Goal: Check status: Check status

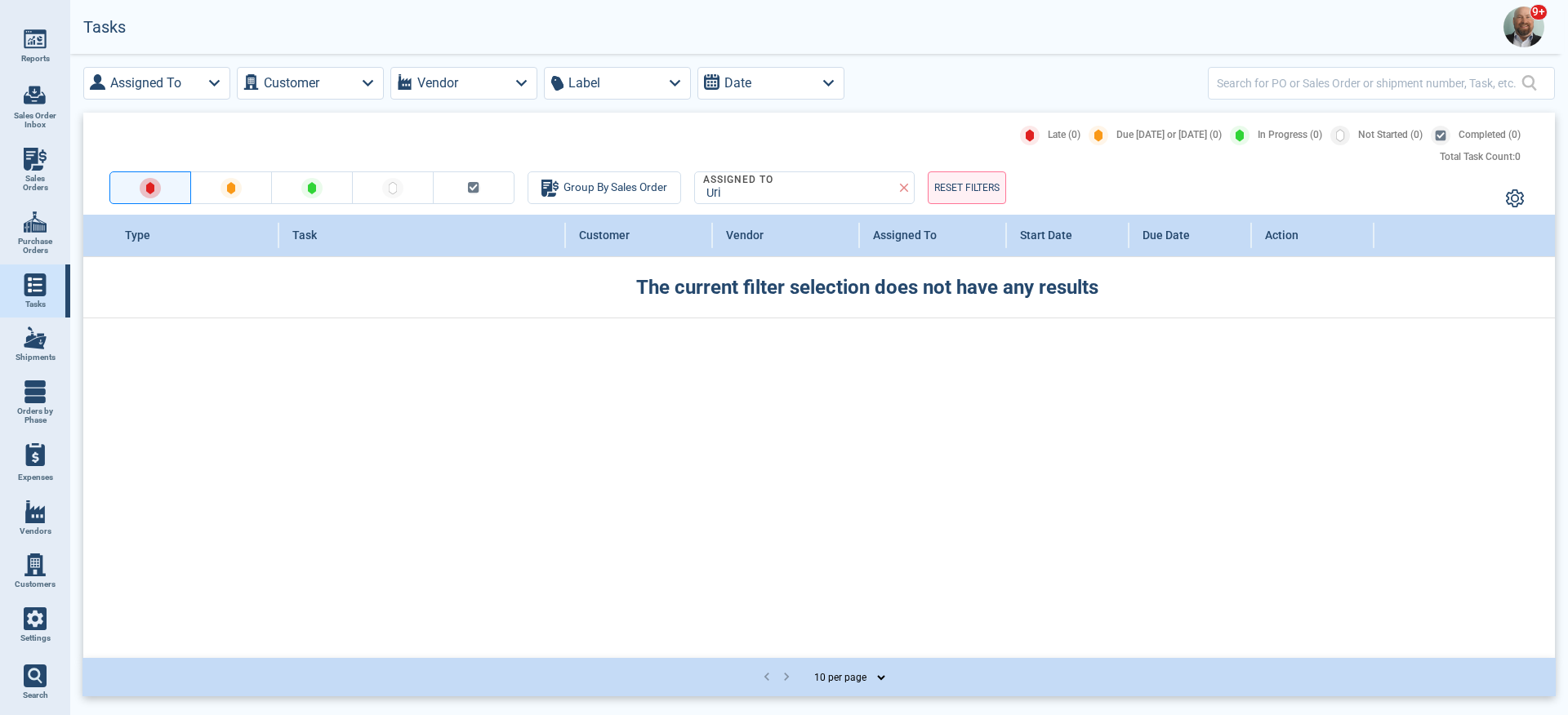
click at [45, 337] on img at bounding box center [34, 337] width 23 height 23
select select "50"
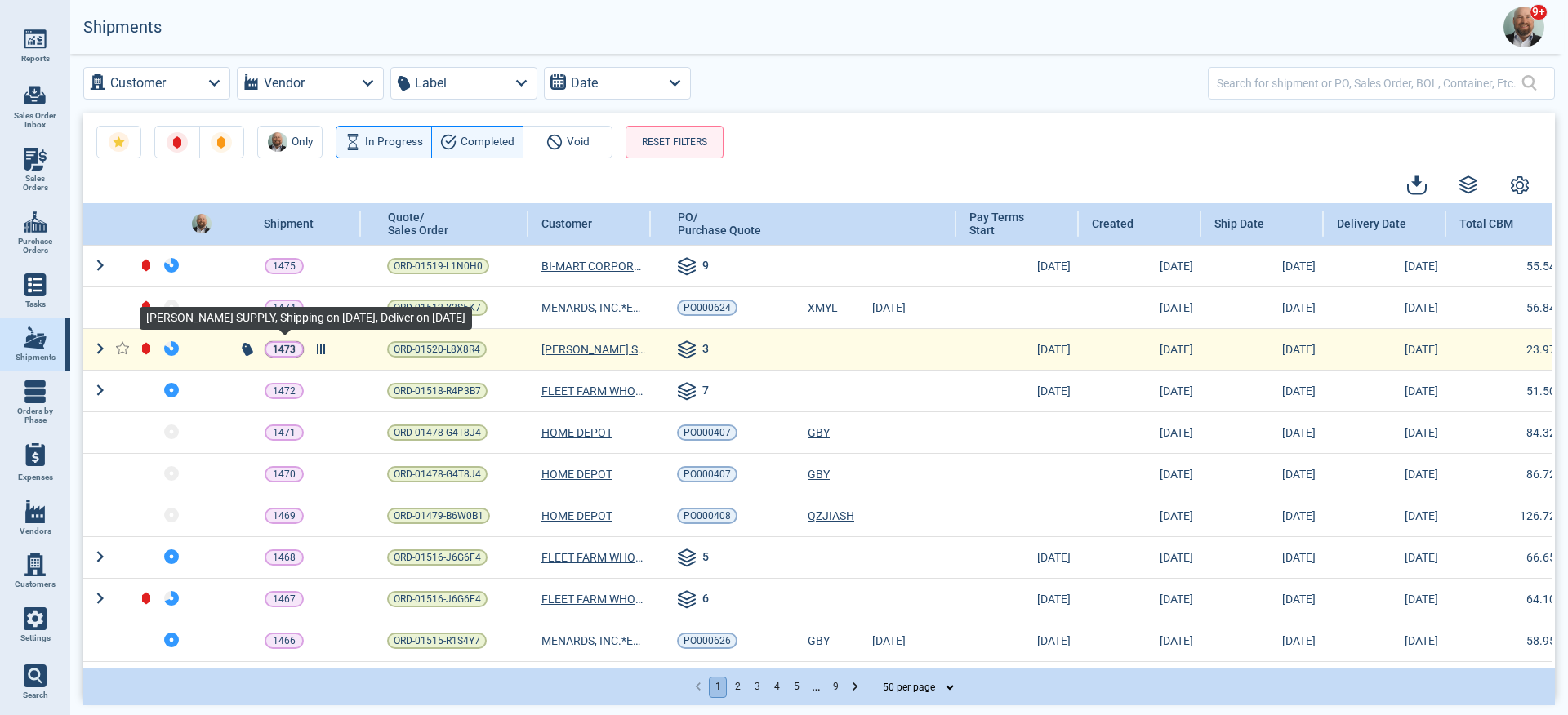
click at [284, 347] on p "1473" at bounding box center [284, 350] width 23 height 16
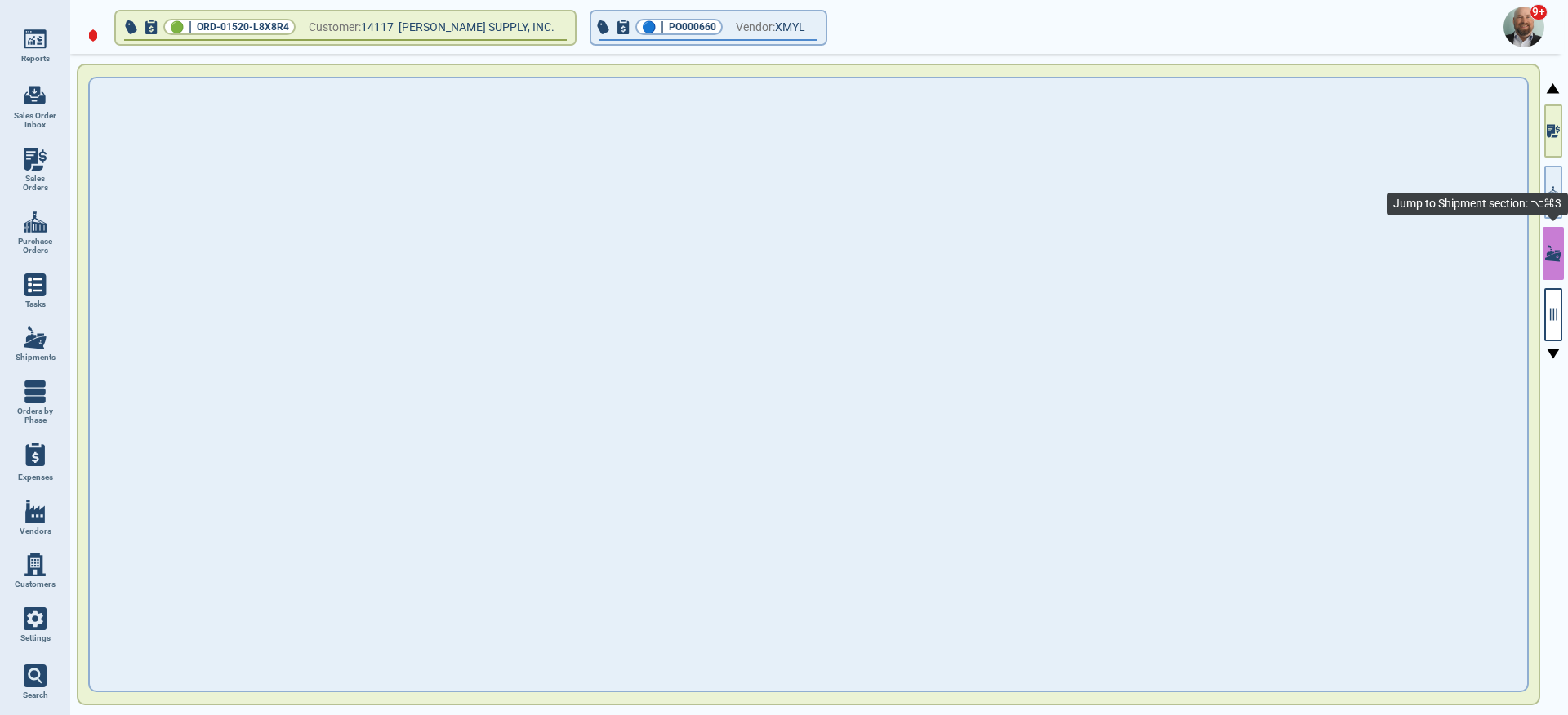
type input "13,469.64"
type input "PS-INV1881919"
type input "23.97"
type input "4,848.18"
type input "10"
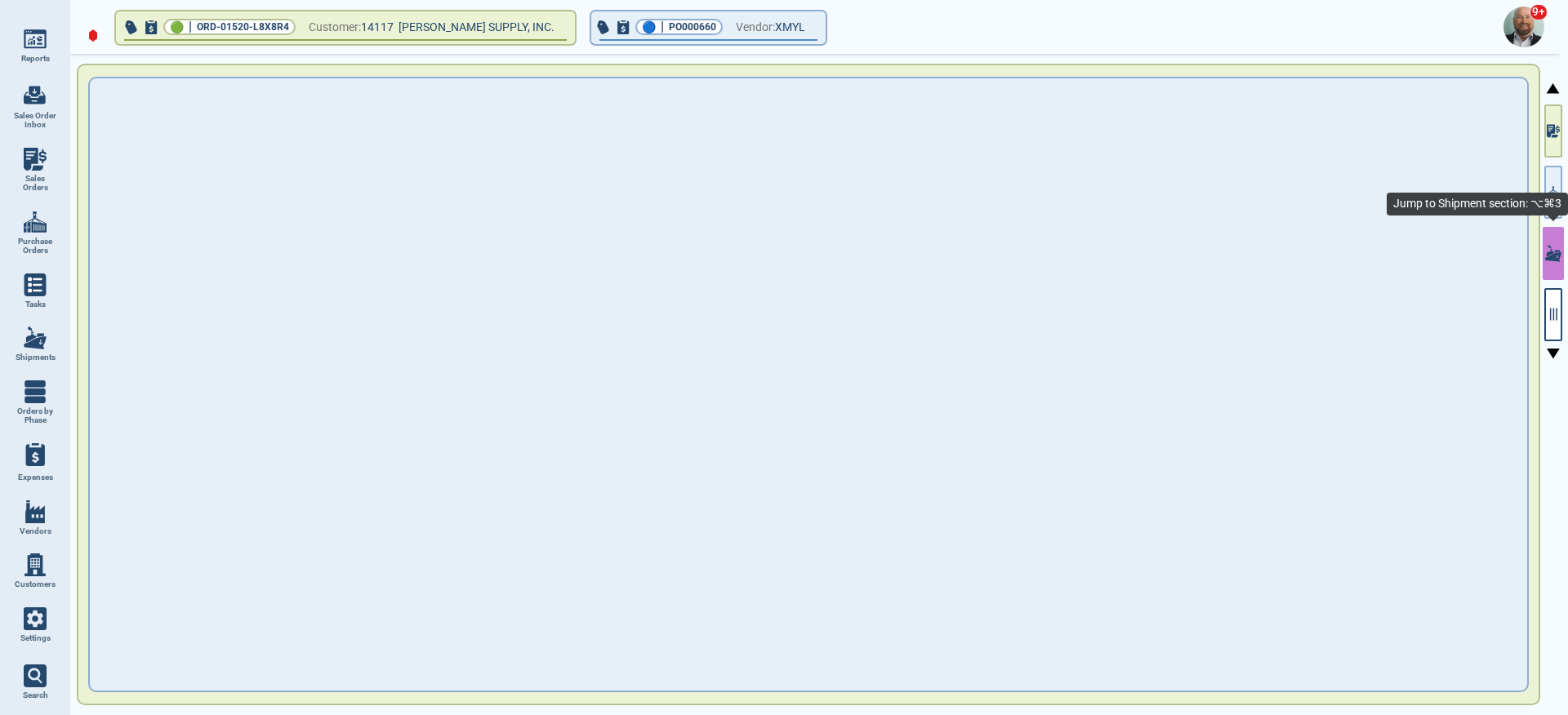
type input "F125720"
type input "ONEYXMNF88720600"
type input "TRHU3599078"
type input "ONEYXMNF88720600"
type input "FOB"
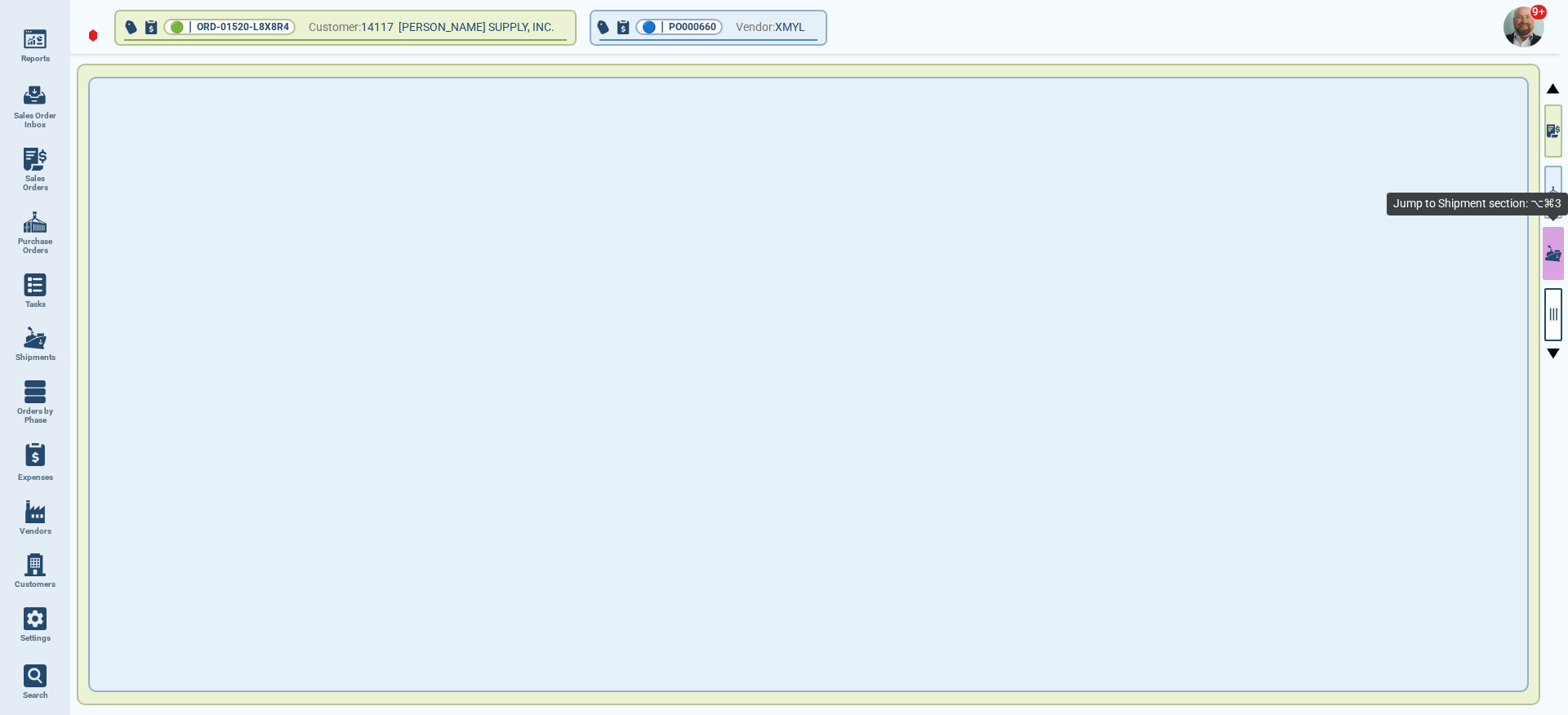
type input "[DATE]"
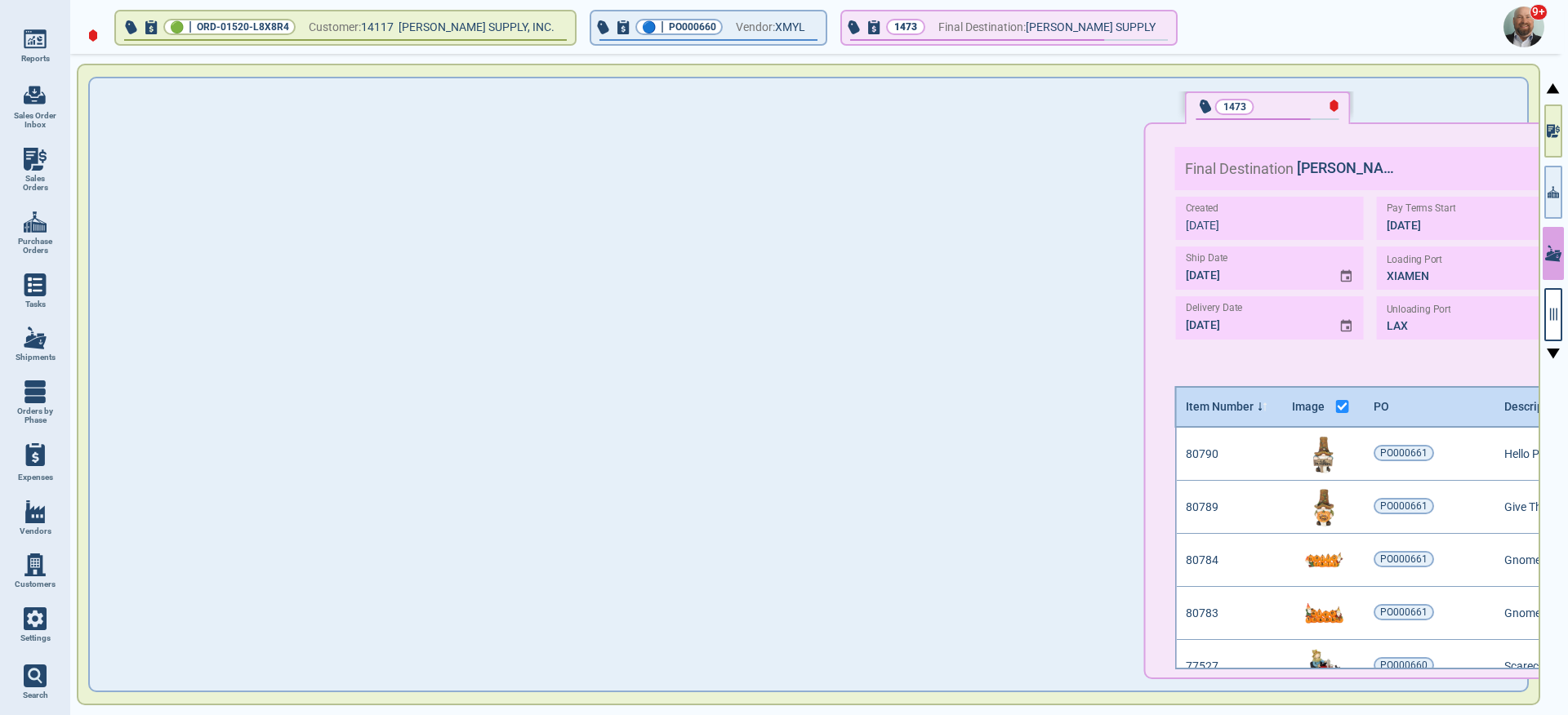
scroll to position [237, 1350]
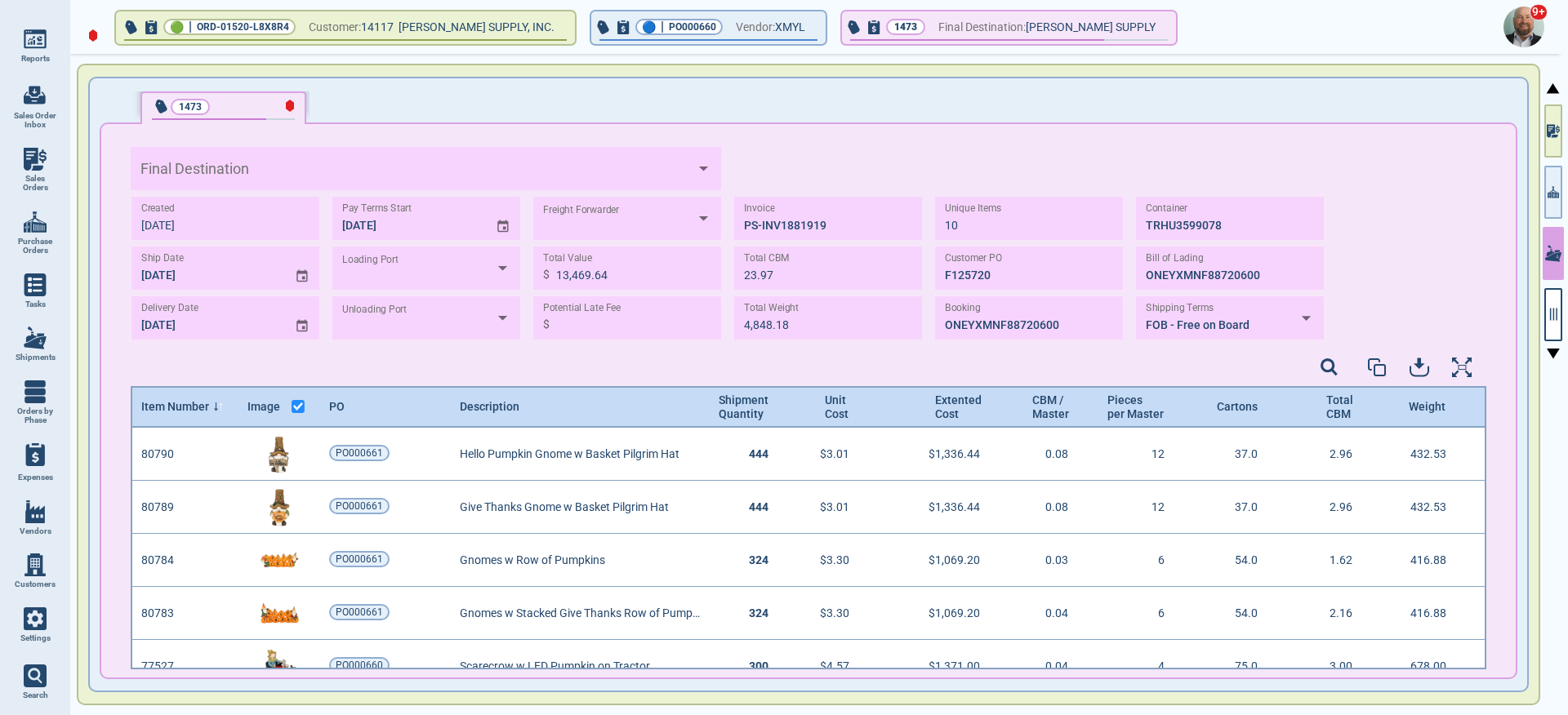
type input "[PERSON_NAME] SUPPLY"
type input "XIAMEN"
type input "LAX"
type input "APL"
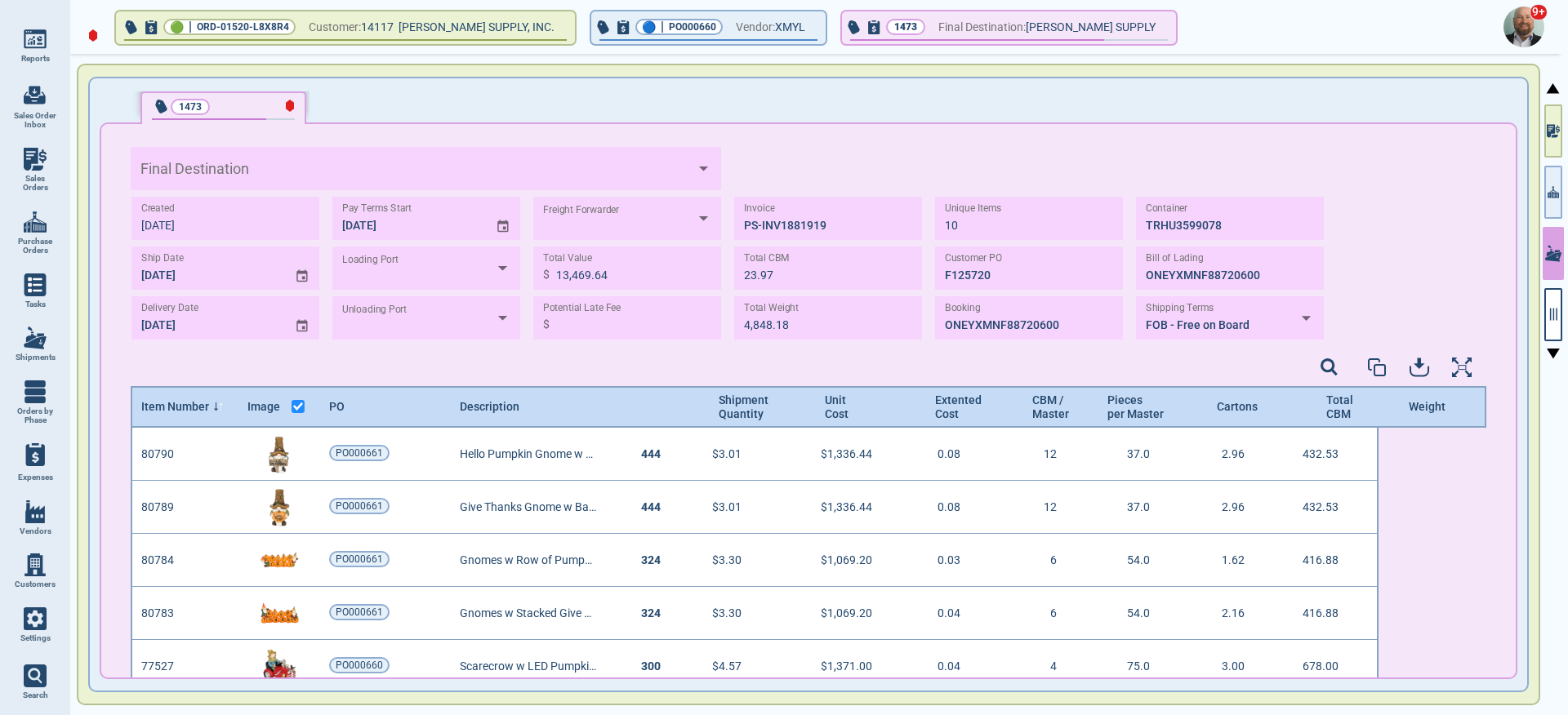
type input "[PERSON_NAME] SUPPLY"
type input "XIAMEN"
type input "LAX"
type input "APL"
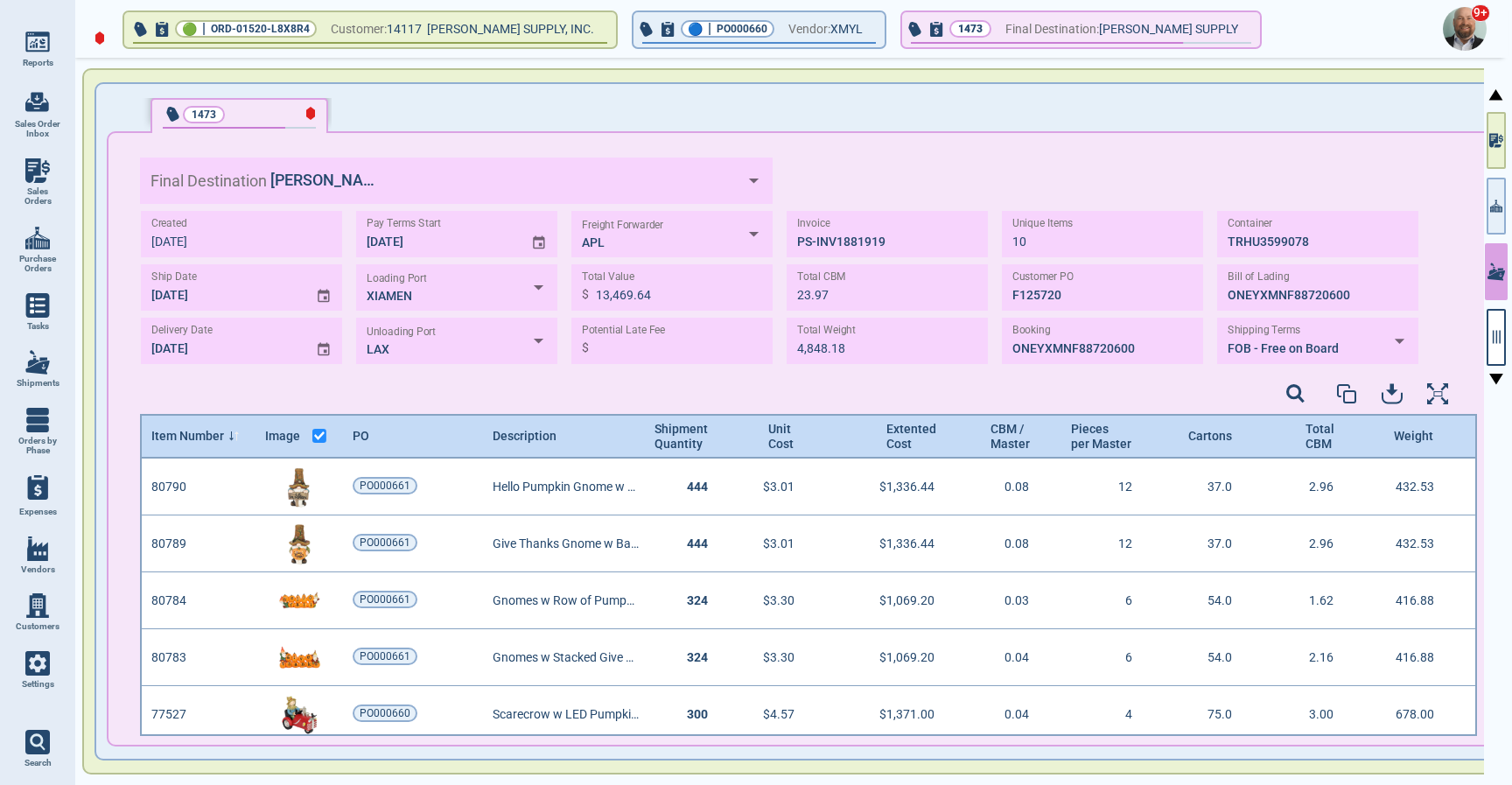
scroll to position [272, 1331]
